Goal: Transaction & Acquisition: Purchase product/service

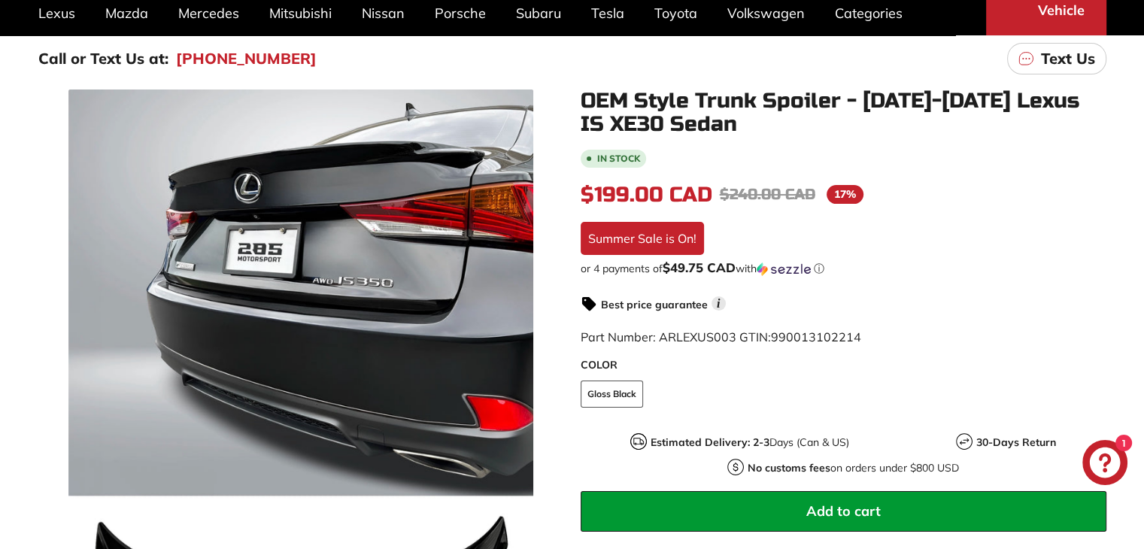
scroll to position [381, 0]
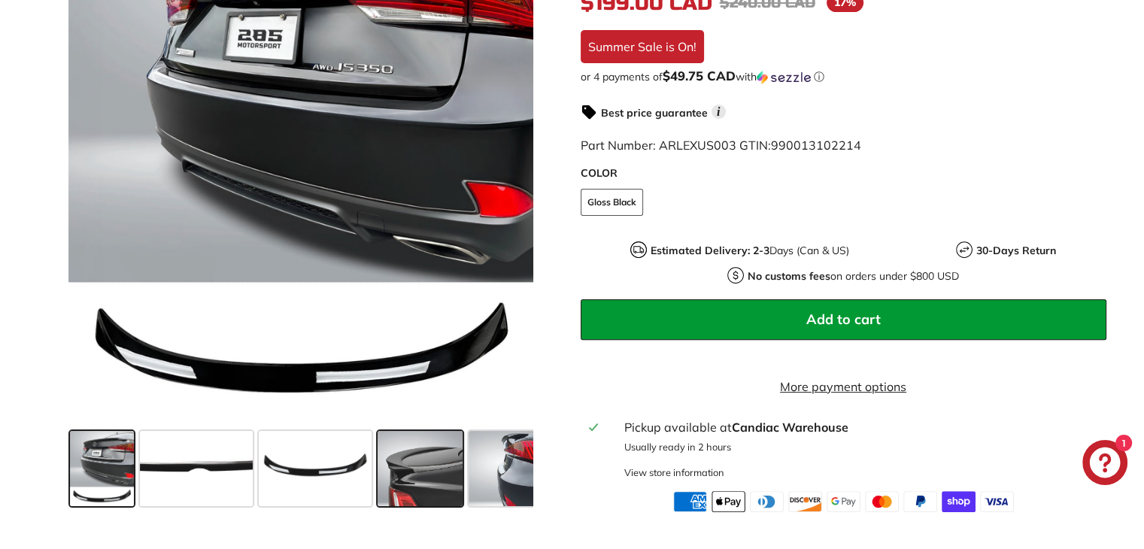
click at [431, 474] on span at bounding box center [419, 468] width 85 height 75
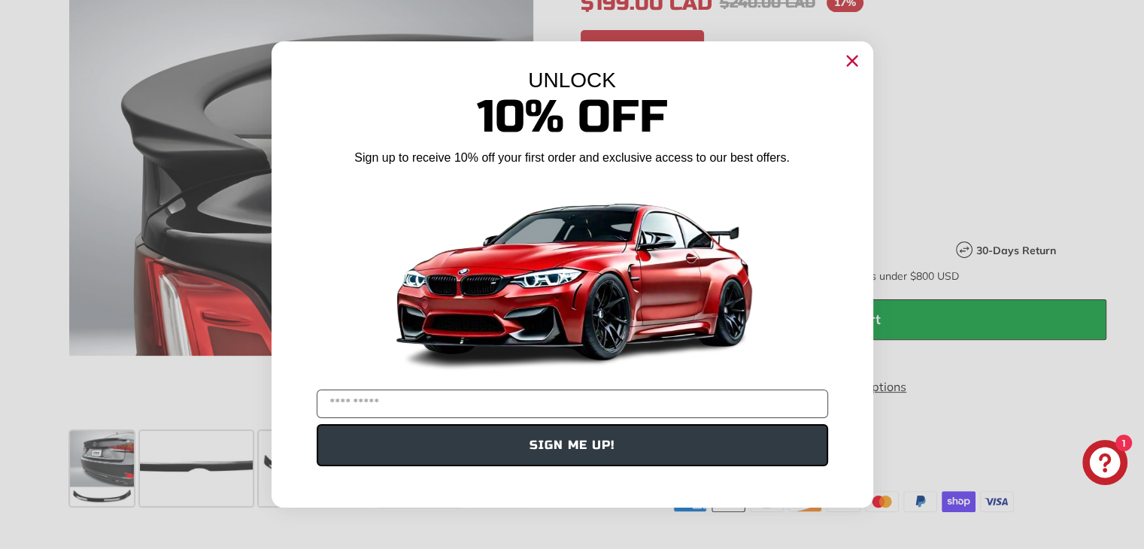
click at [856, 61] on circle "Close dialog" at bounding box center [851, 61] width 23 height 23
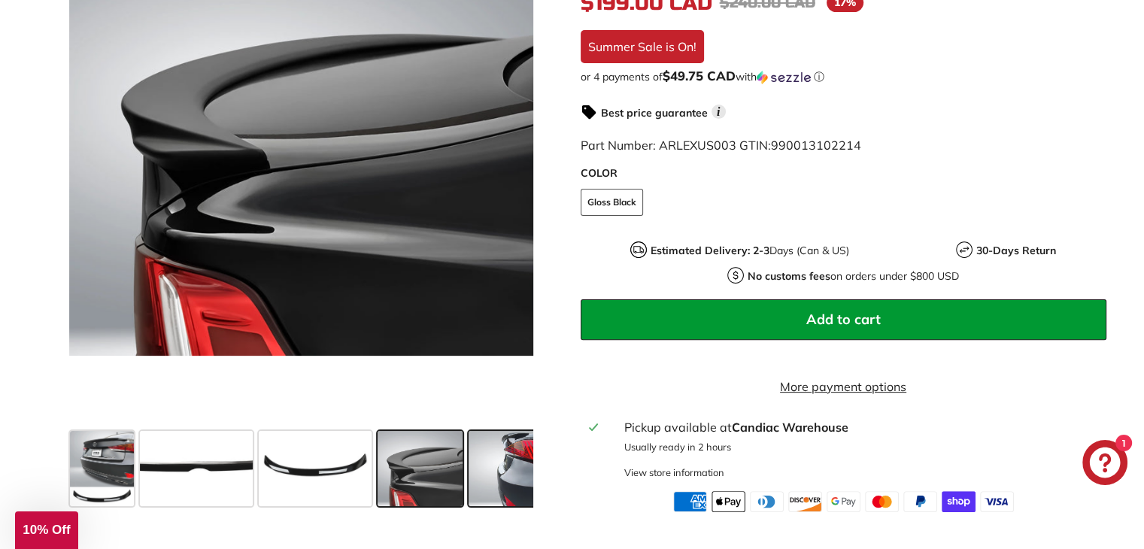
click at [505, 474] on span at bounding box center [505, 468] width 75 height 75
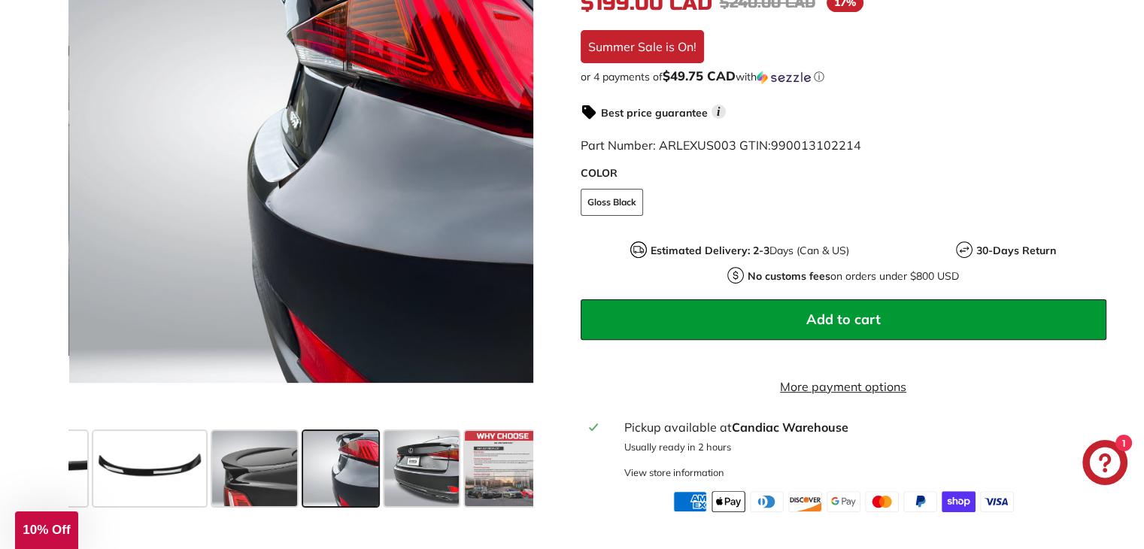
scroll to position [0, 176]
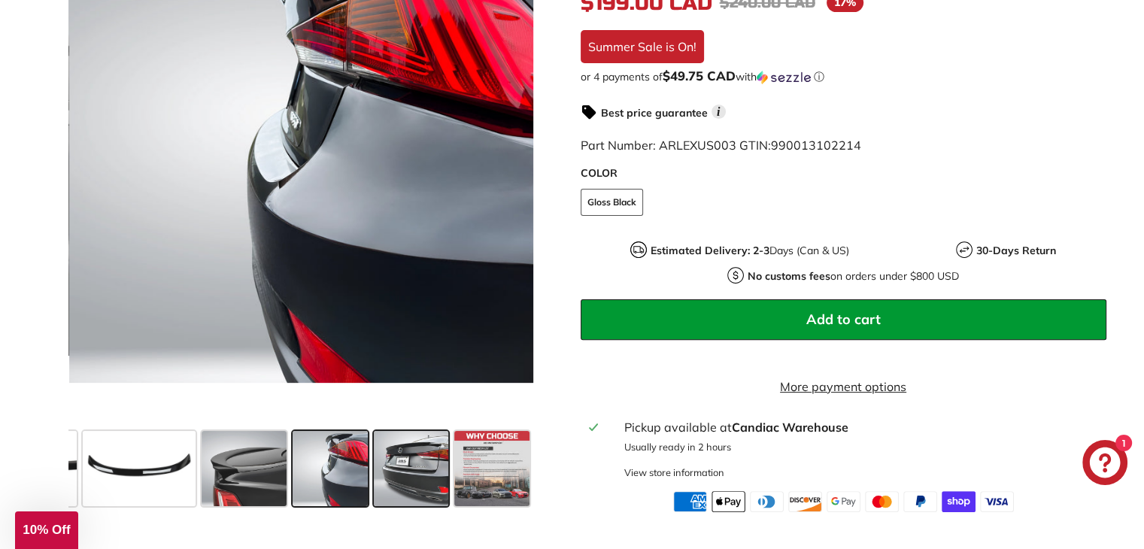
click at [439, 489] on span at bounding box center [411, 468] width 75 height 75
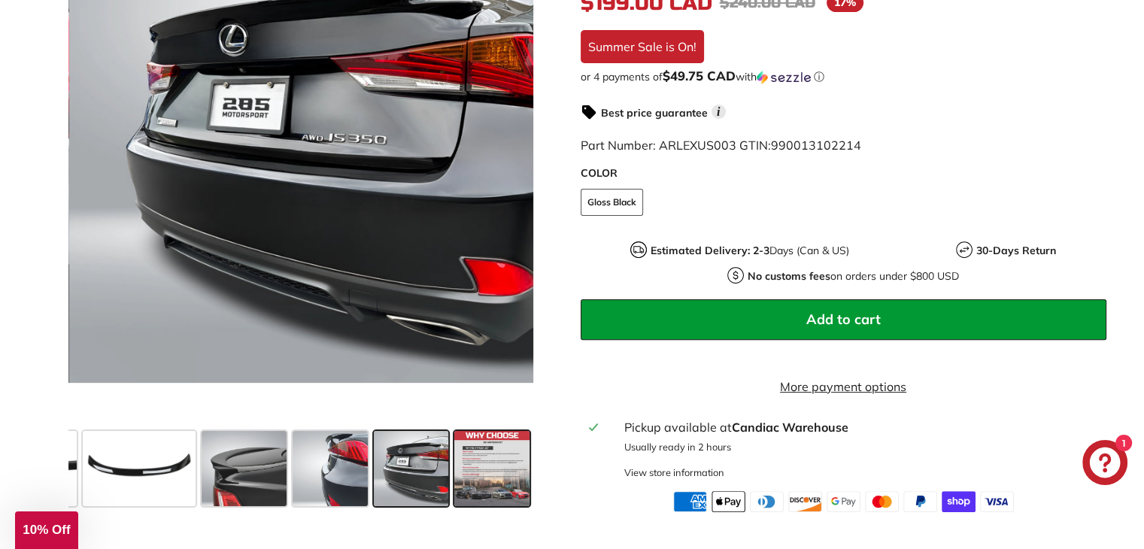
click at [485, 476] on span at bounding box center [491, 468] width 75 height 75
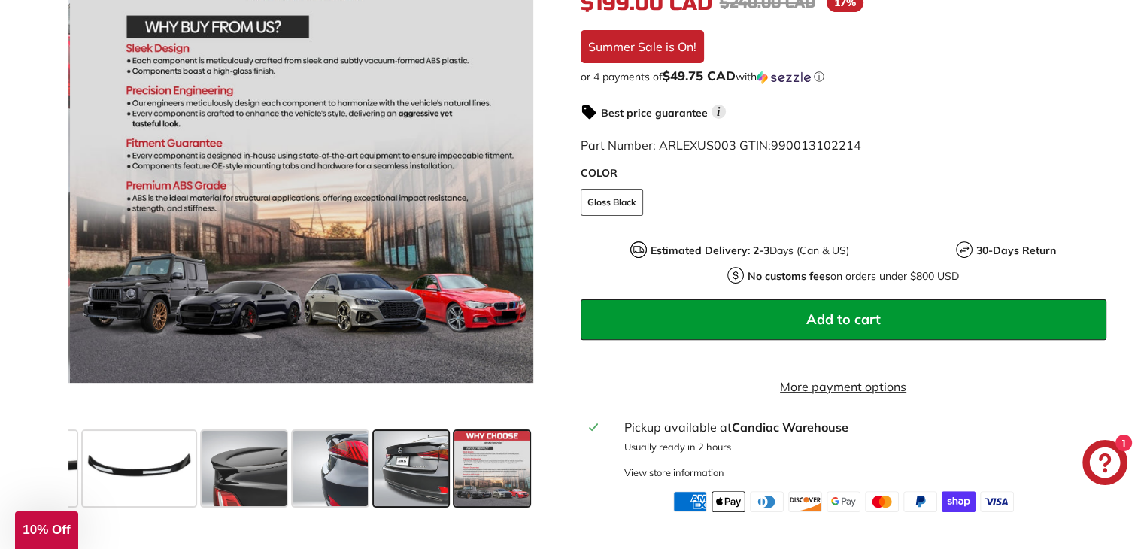
click at [411, 473] on span at bounding box center [411, 468] width 75 height 75
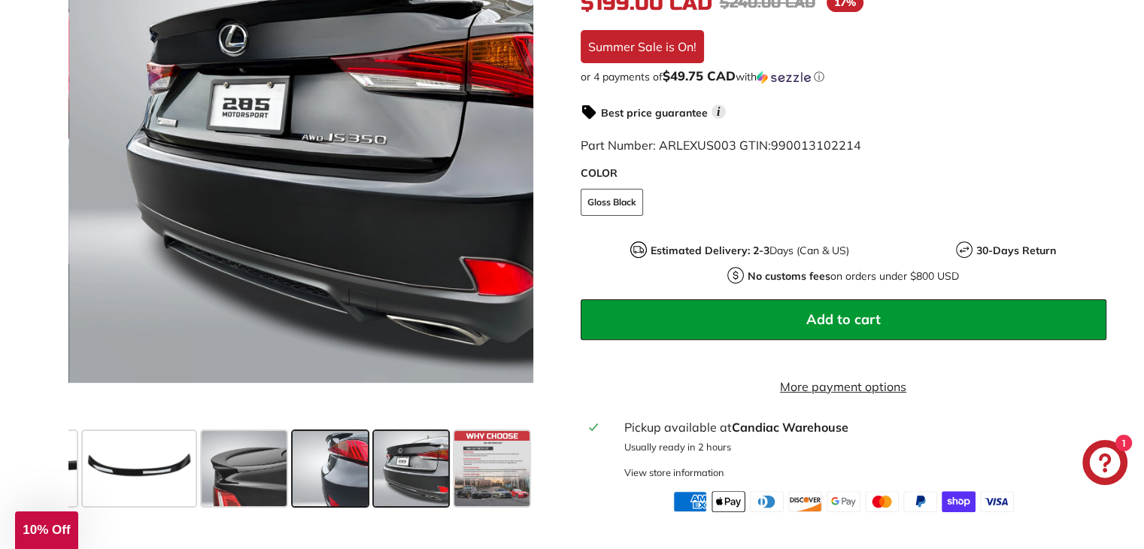
click at [304, 467] on span at bounding box center [329, 468] width 75 height 75
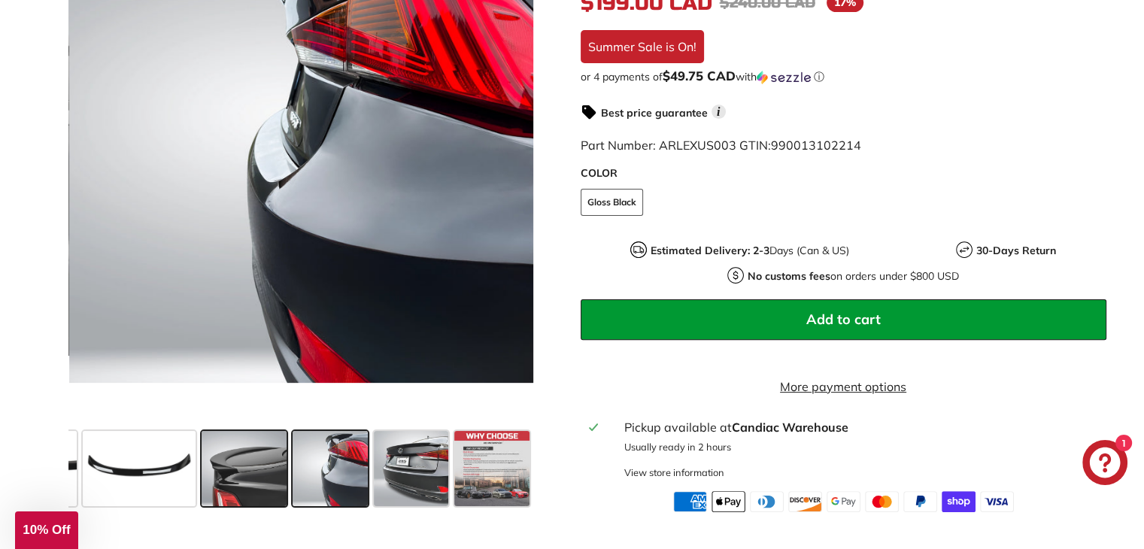
click at [229, 447] on span at bounding box center [244, 468] width 85 height 75
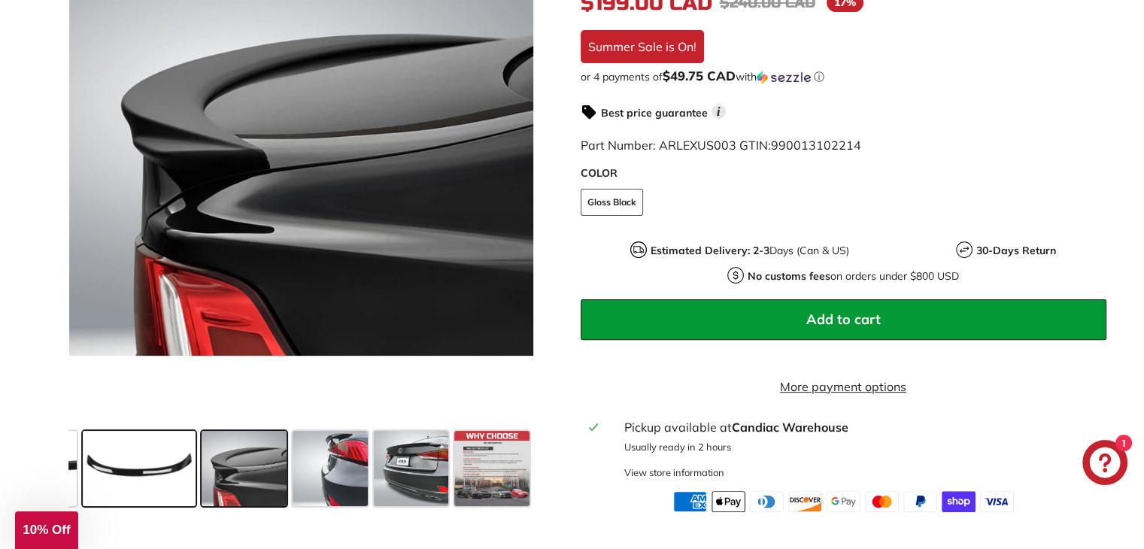
click at [125, 432] on span at bounding box center [139, 468] width 113 height 75
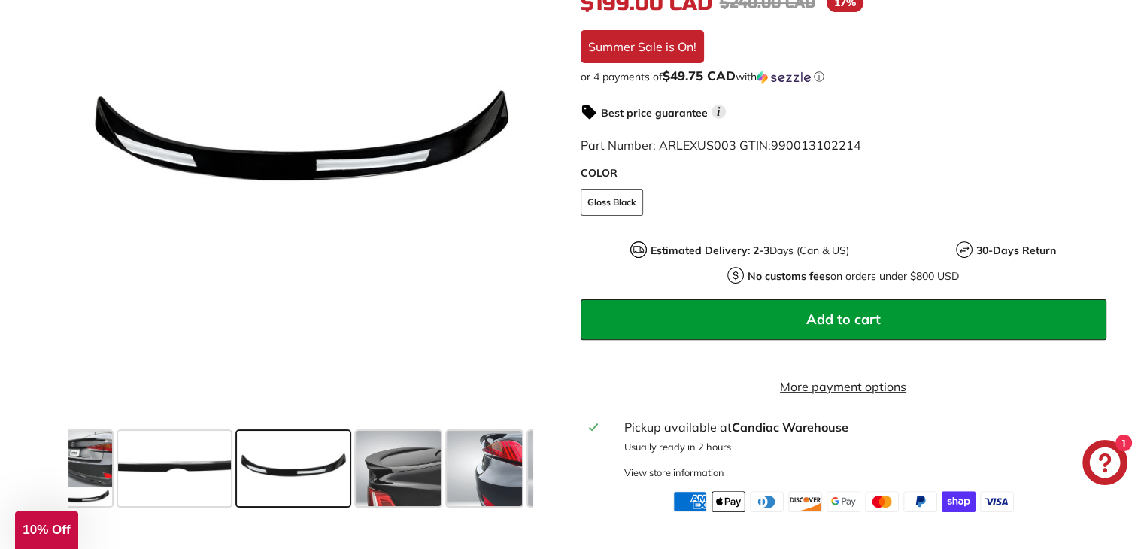
scroll to position [0, 14]
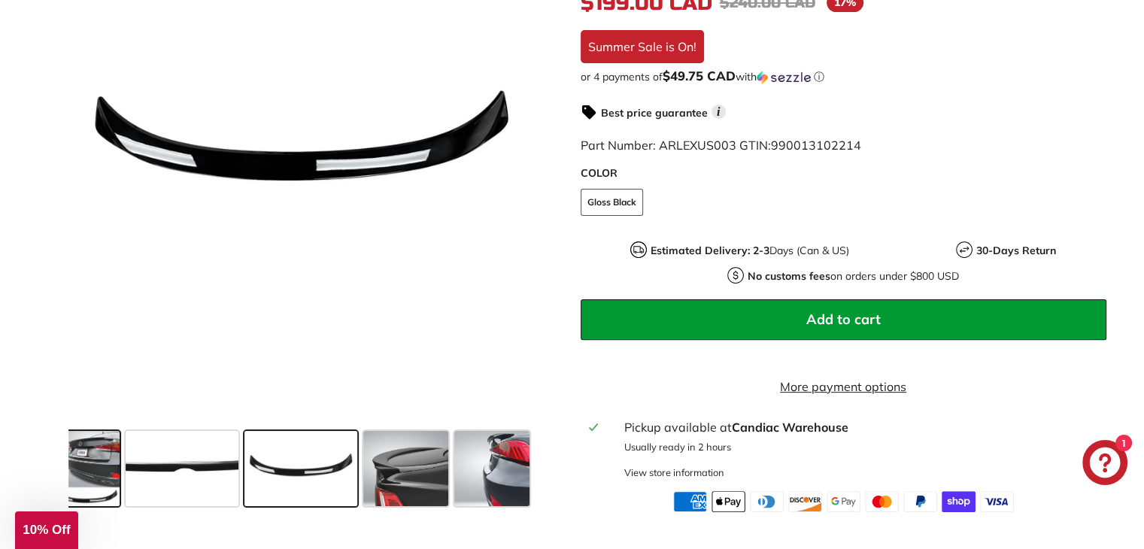
click at [75, 434] on span at bounding box center [88, 468] width 64 height 75
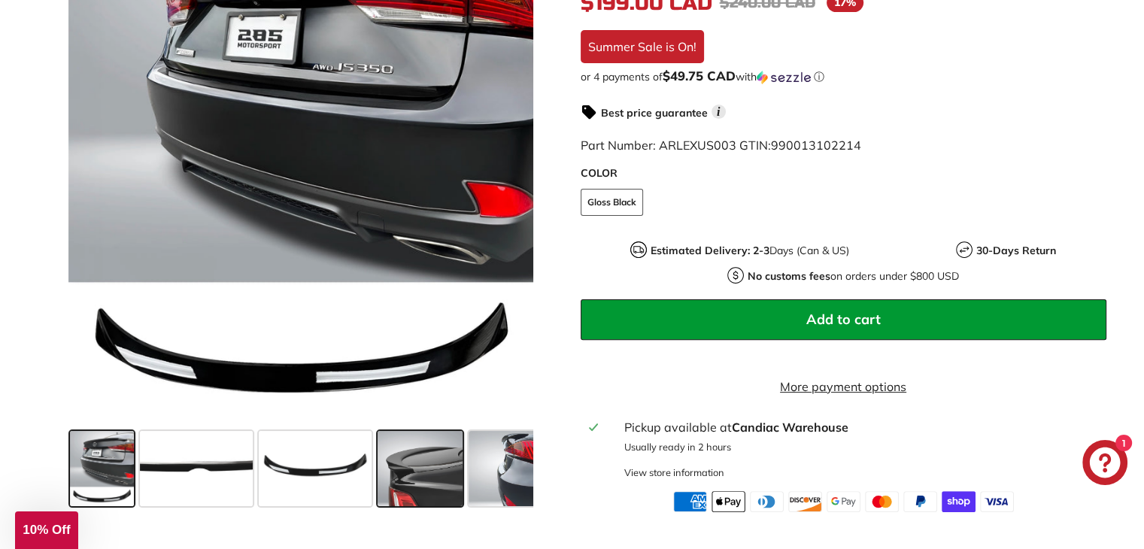
click at [409, 478] on span at bounding box center [419, 468] width 85 height 75
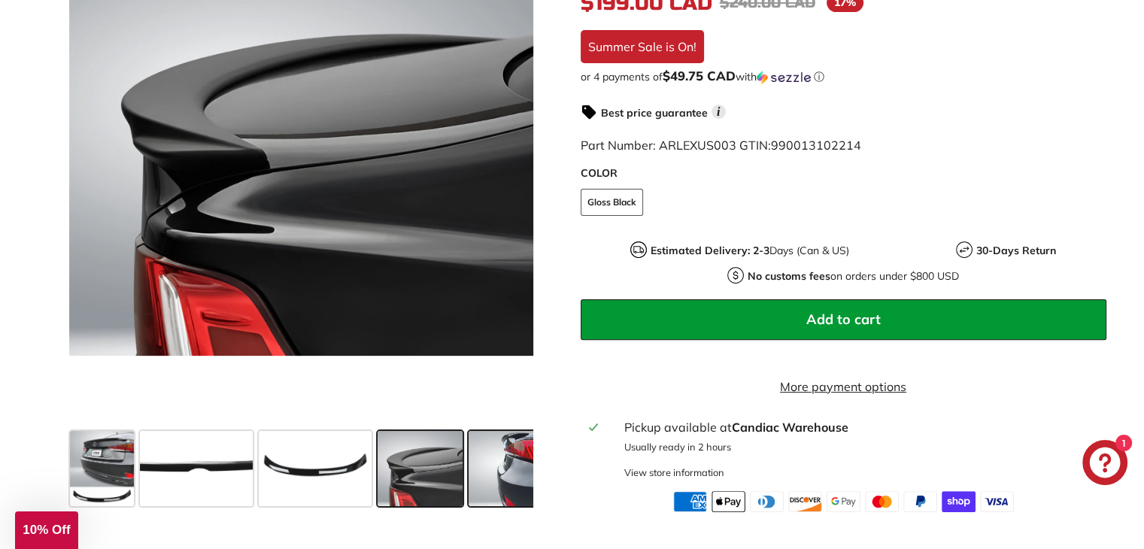
click at [502, 462] on span at bounding box center [505, 468] width 75 height 75
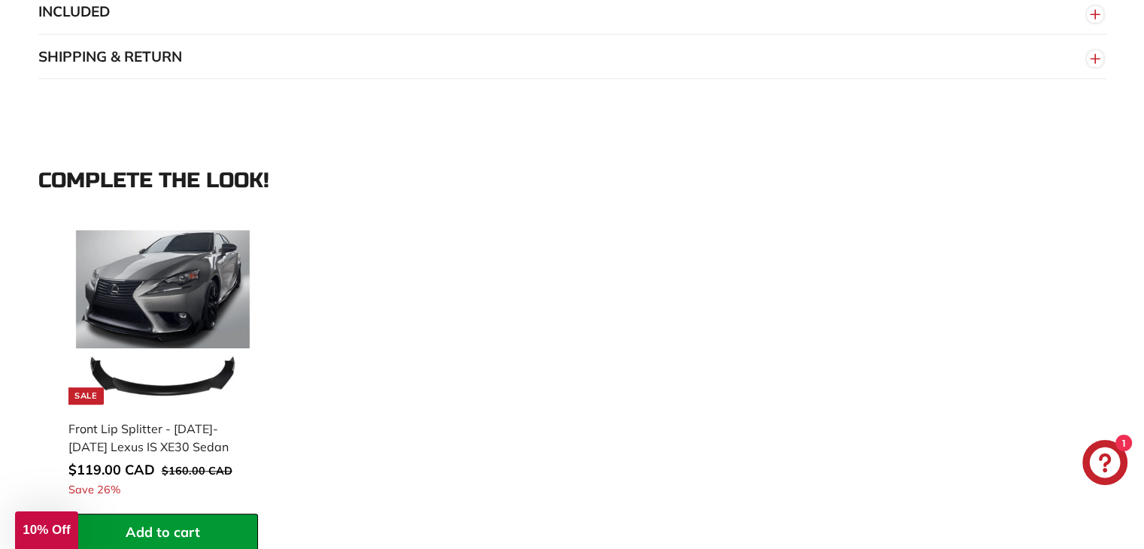
scroll to position [1296, 0]
